Goal: Task Accomplishment & Management: Use online tool/utility

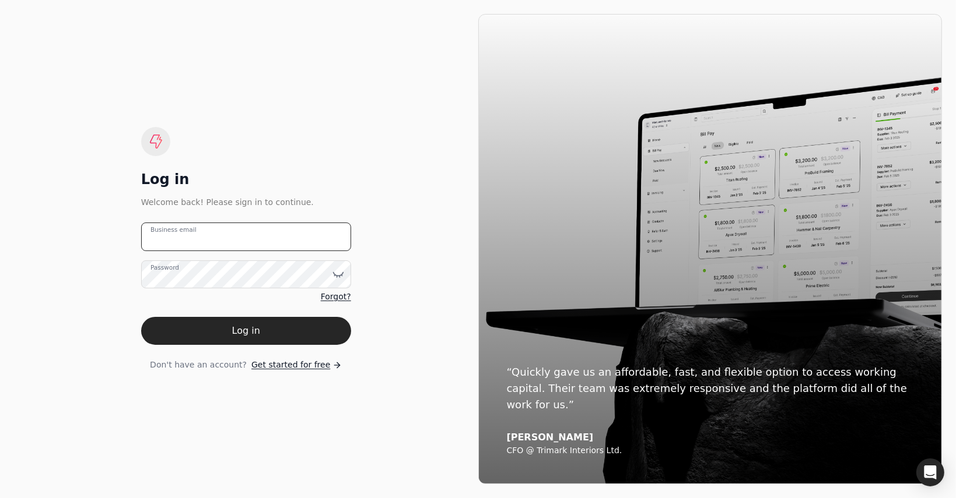
click at [221, 243] on email "Business email" at bounding box center [246, 237] width 210 height 29
type email "[PERSON_NAME][EMAIL_ADDRESS][DOMAIN_NAME]"
click at [179, 272] on label "Password" at bounding box center [164, 267] width 29 height 9
click at [141, 317] on button "Log in" at bounding box center [246, 331] width 210 height 28
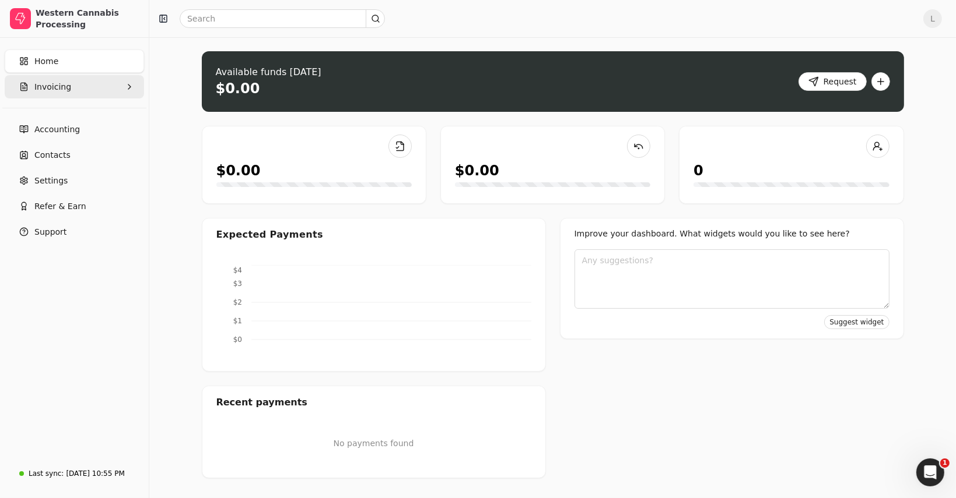
click at [65, 90] on span "Invoicing" at bounding box center [52, 87] width 37 height 12
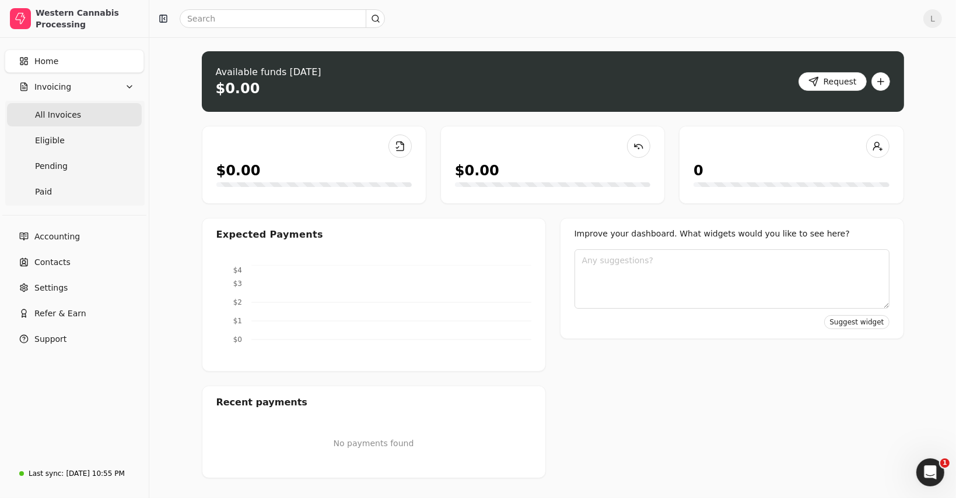
click at [58, 113] on span "All Invoices" at bounding box center [58, 115] width 46 height 12
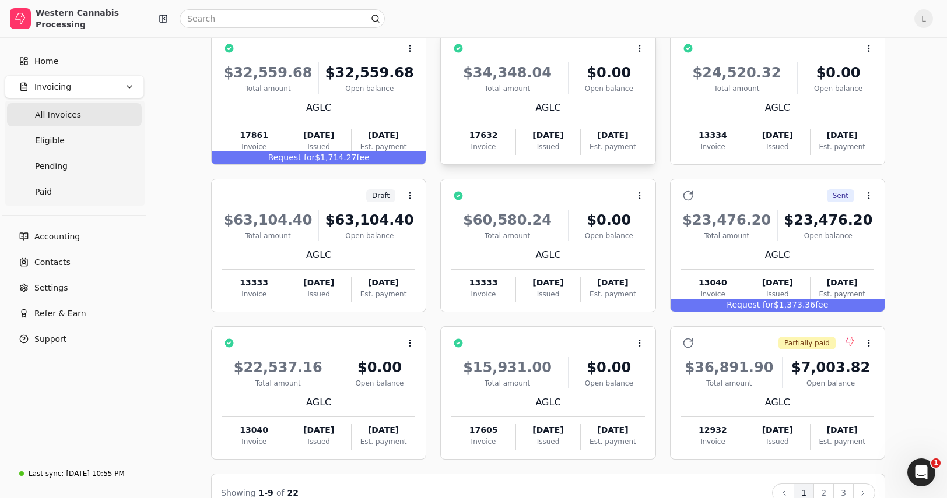
scroll to position [111, 0]
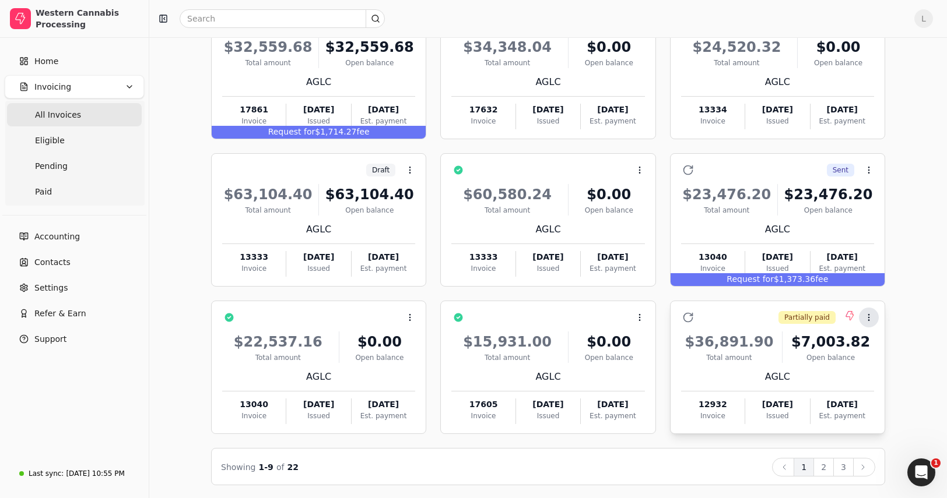
click at [869, 317] on icon at bounding box center [868, 317] width 9 height 9
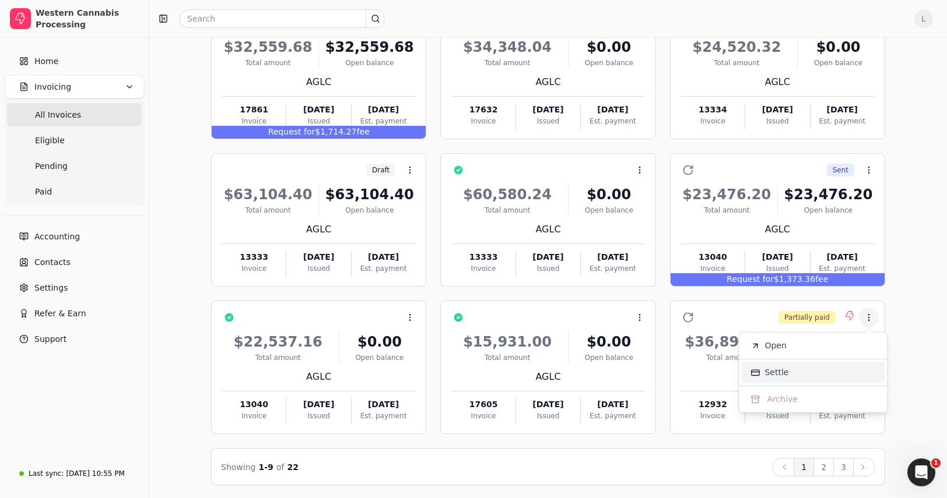
click at [819, 367] on li "Settle" at bounding box center [812, 373] width 143 height 22
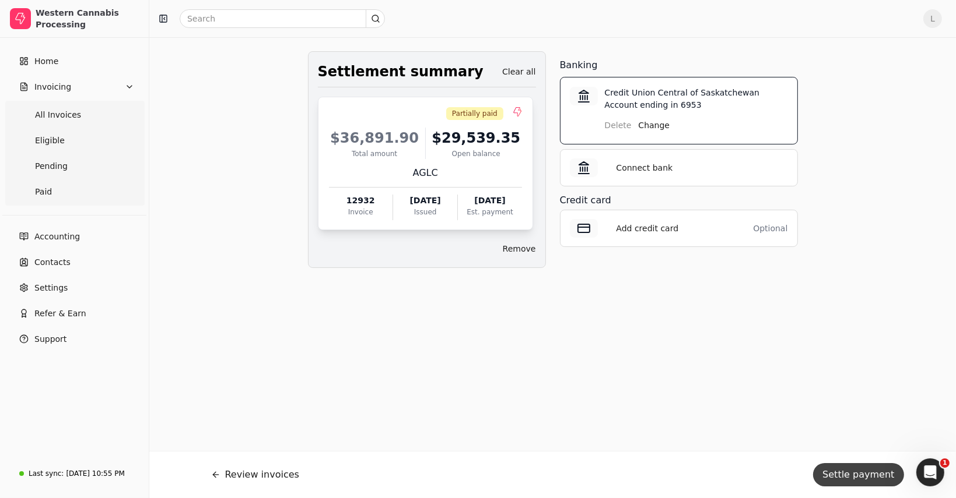
click at [850, 479] on button "Settle payment" at bounding box center [858, 475] width 90 height 23
